Goal: Transaction & Acquisition: Purchase product/service

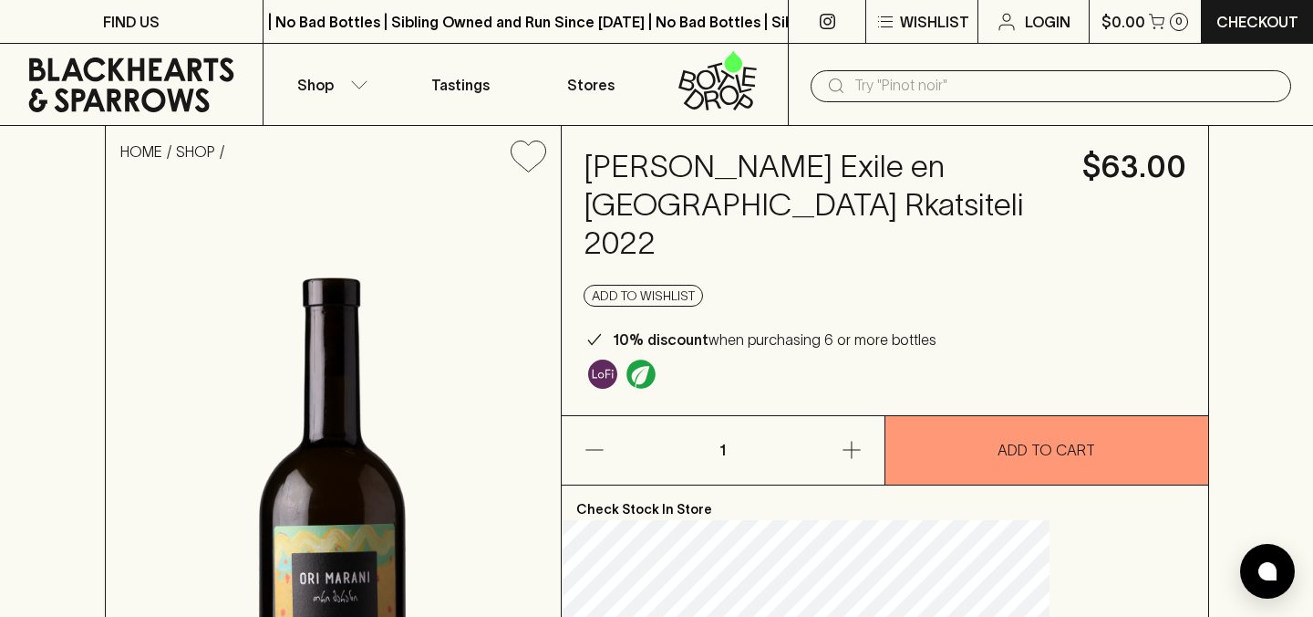
click at [65, 105] on icon at bounding box center [131, 84] width 205 height 55
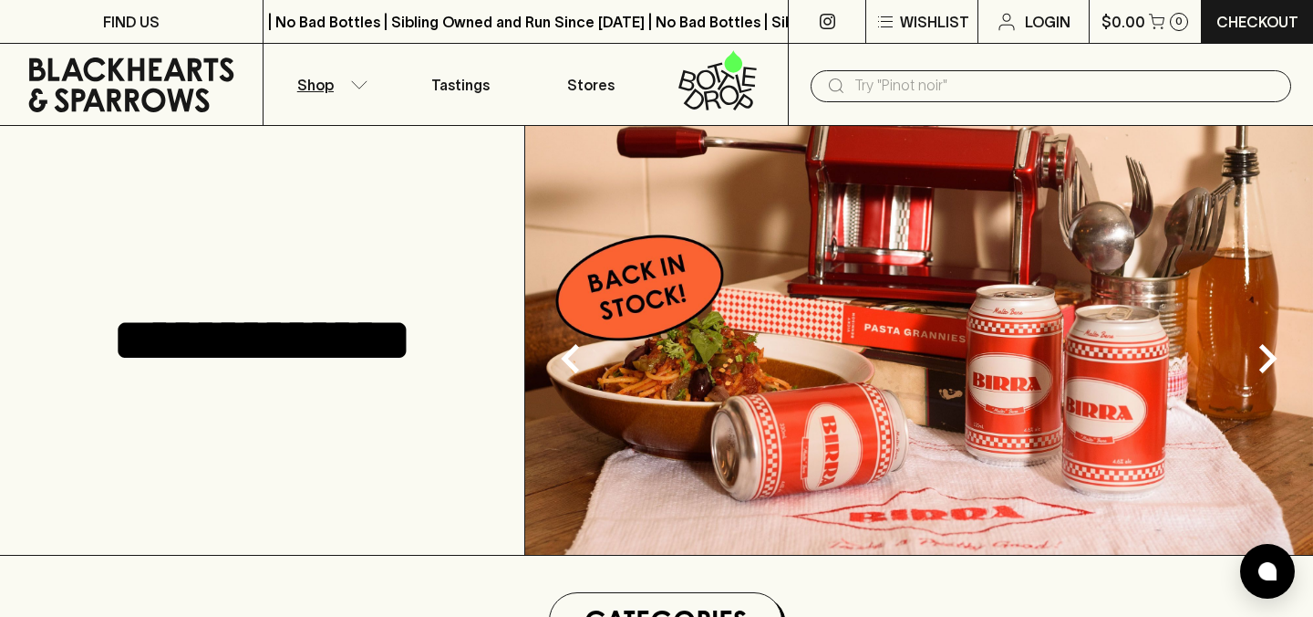
click at [344, 67] on button "Shop" at bounding box center [329, 84] width 131 height 81
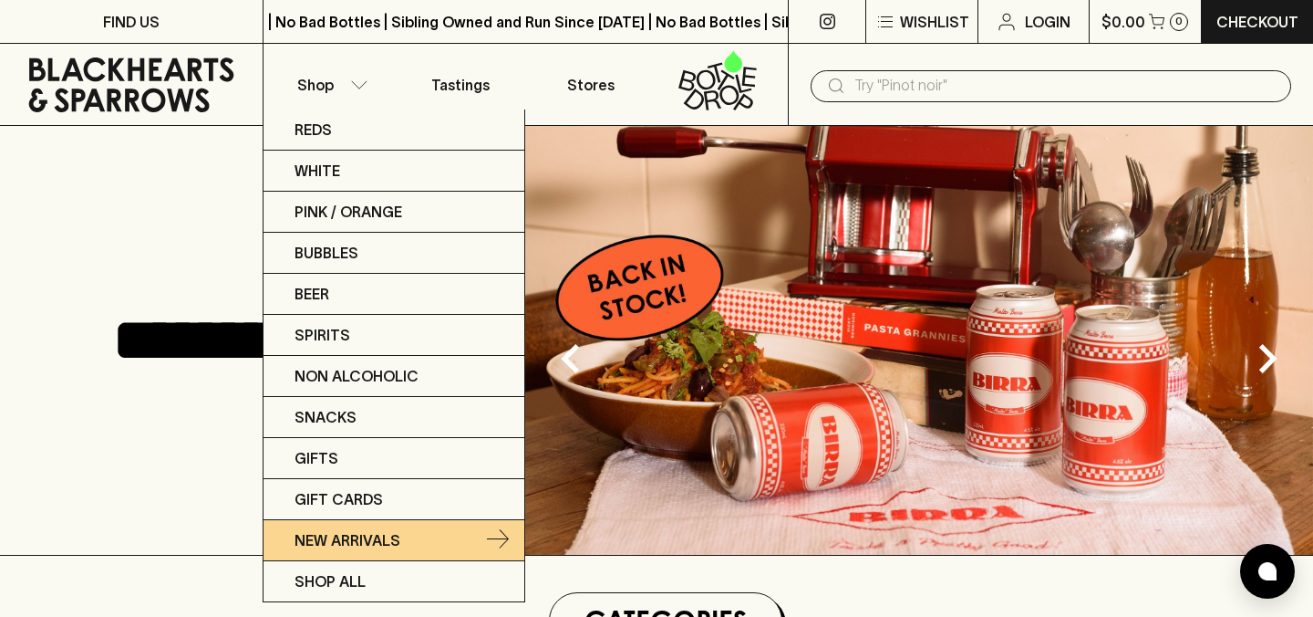
click at [307, 529] on p "New Arrivals" at bounding box center [348, 540] width 106 height 22
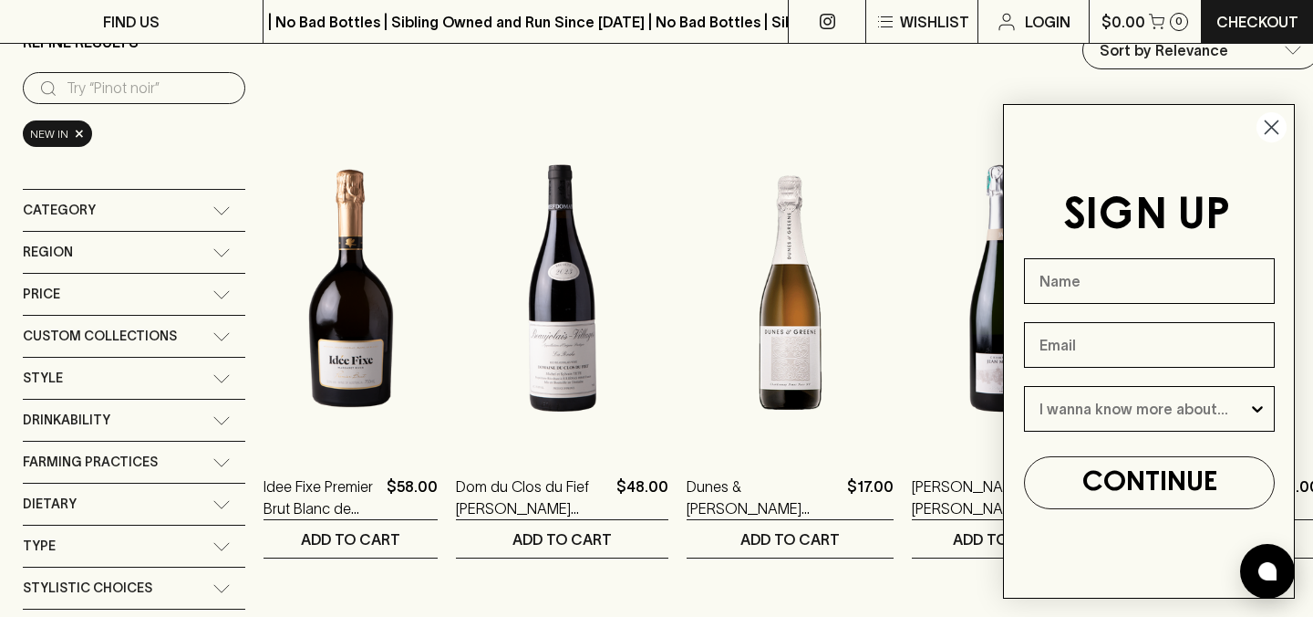
scroll to position [171, 0]
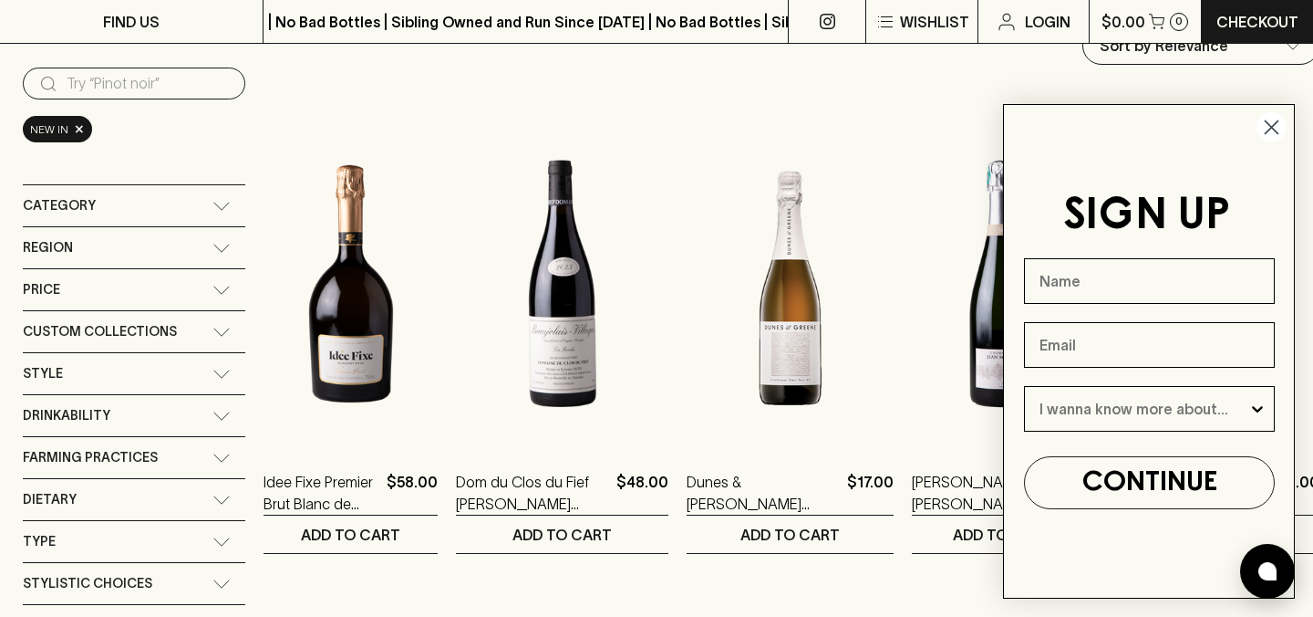
click at [1270, 128] on icon "Close dialog" at bounding box center [1272, 127] width 13 height 13
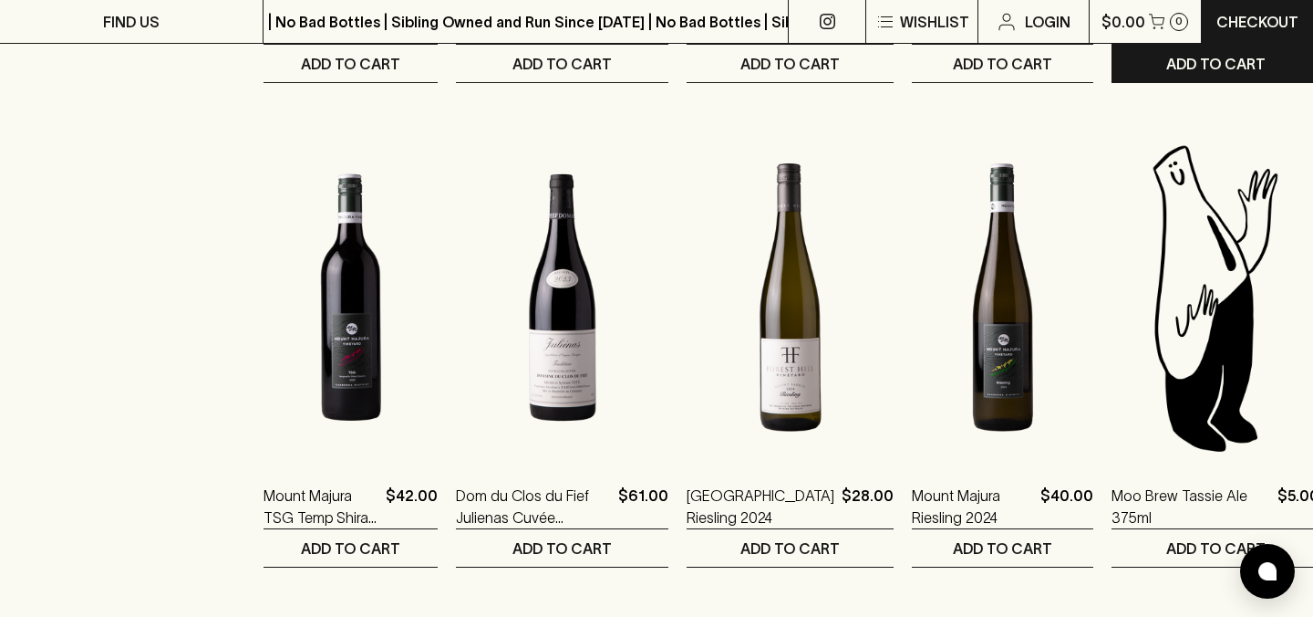
scroll to position [1262, 0]
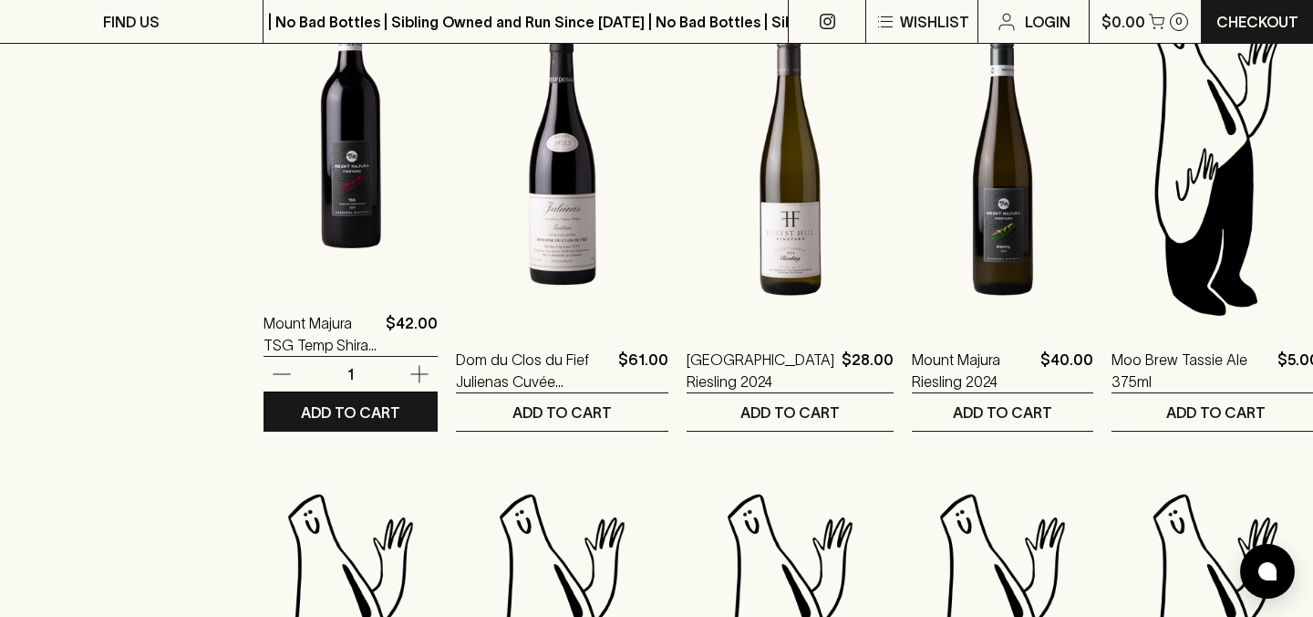
click at [379, 168] on img at bounding box center [351, 124] width 174 height 319
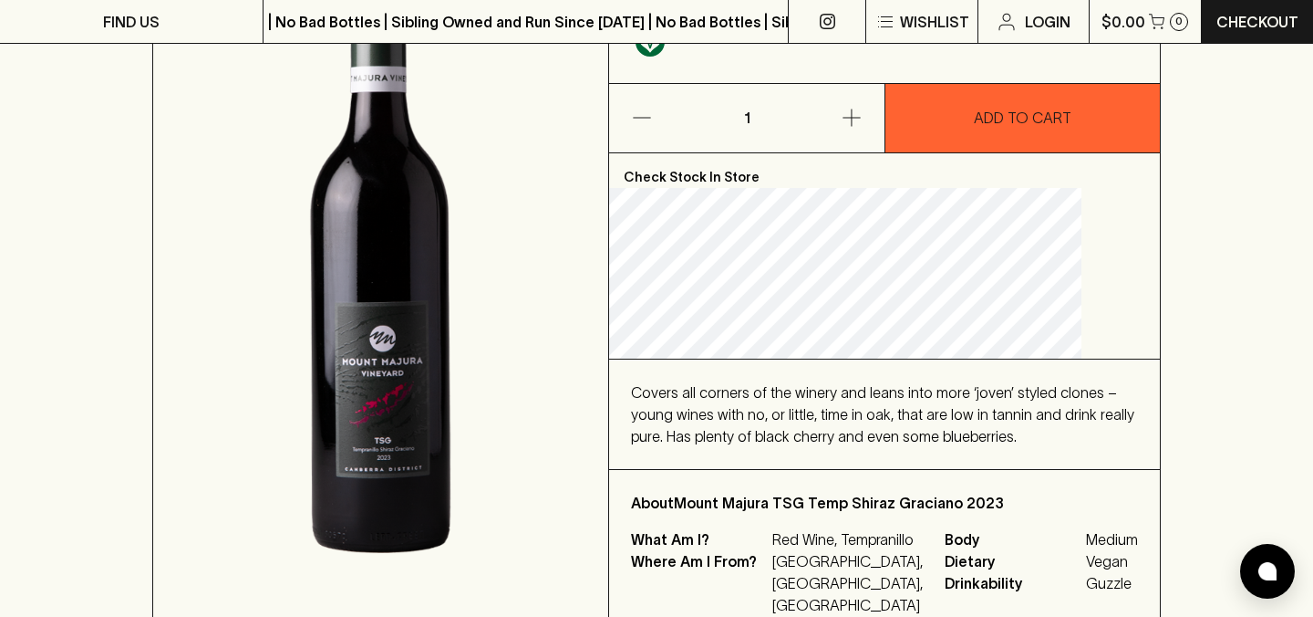
scroll to position [296, 0]
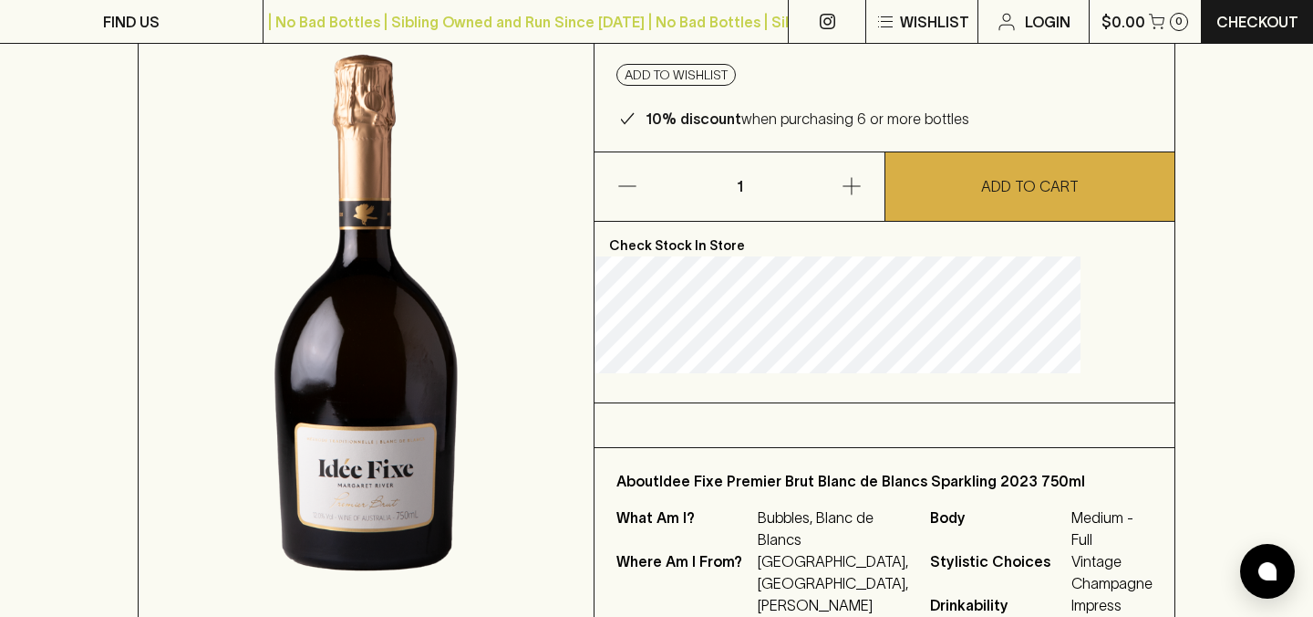
scroll to position [233, 0]
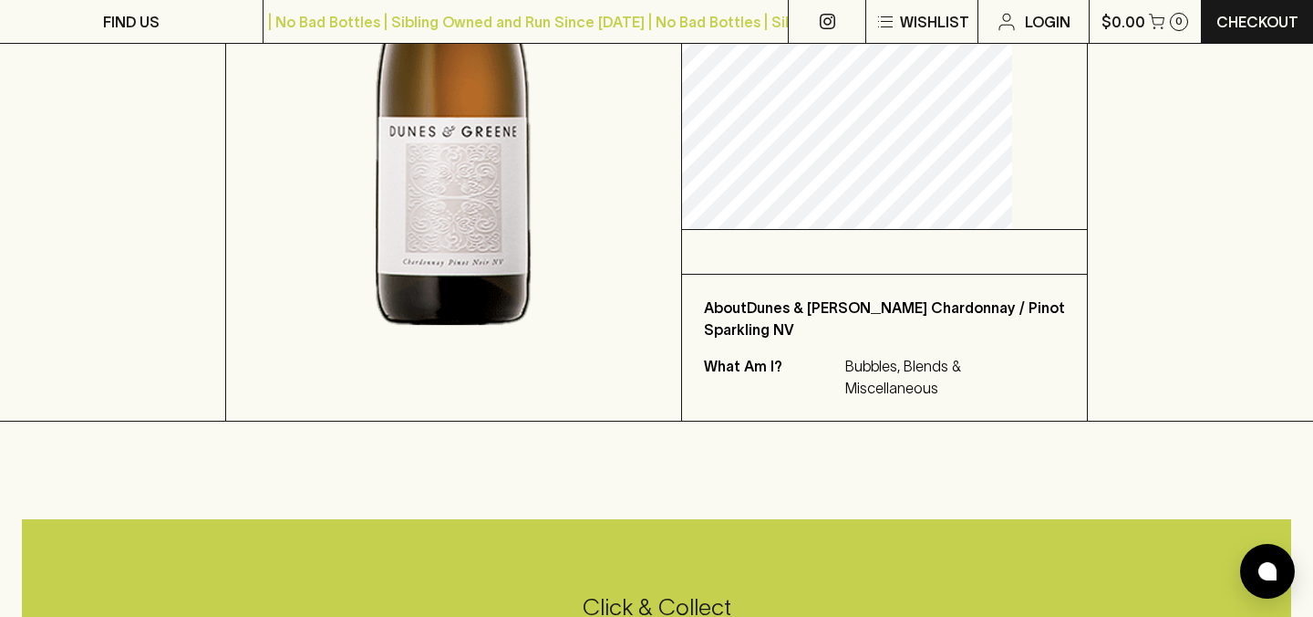
scroll to position [566, 0]
